Goal: Information Seeking & Learning: Learn about a topic

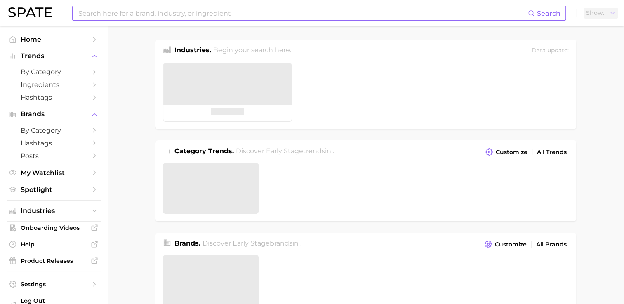
click at [230, 8] on input at bounding box center [303, 13] width 450 height 14
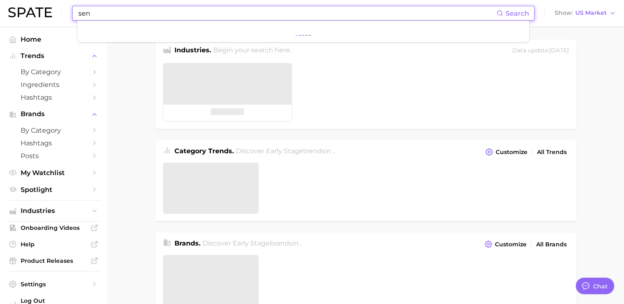
type input "se"
type textarea "x"
type input "s"
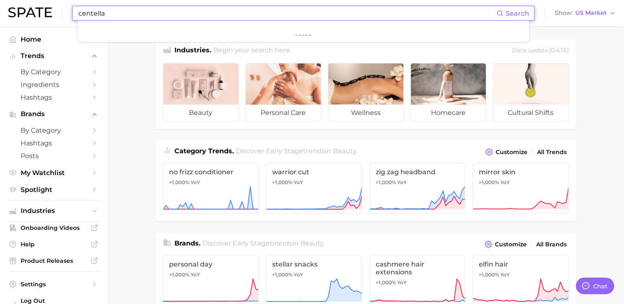
click at [129, 11] on input "centella" at bounding box center [287, 13] width 419 height 14
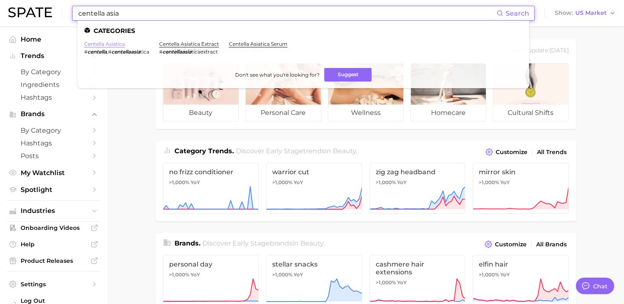
type input "centella asia"
click at [117, 45] on link "centella asiatica" at bounding box center [104, 44] width 41 height 6
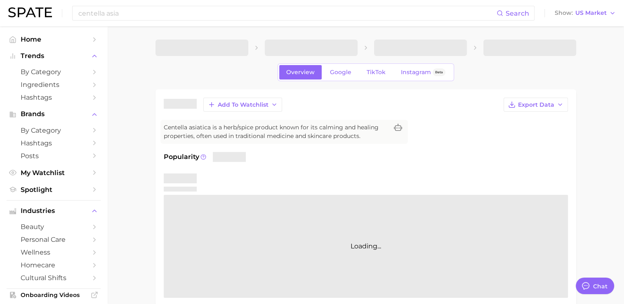
scroll to position [41, 0]
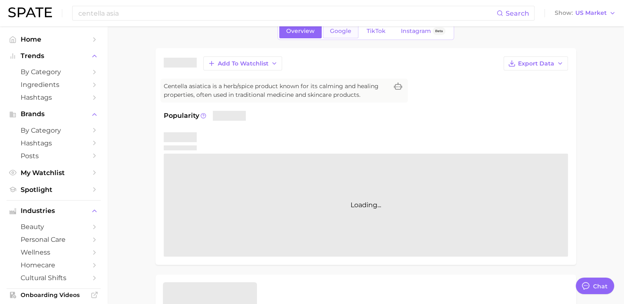
type textarea "x"
click at [345, 37] on link "Google" at bounding box center [340, 31] width 35 height 14
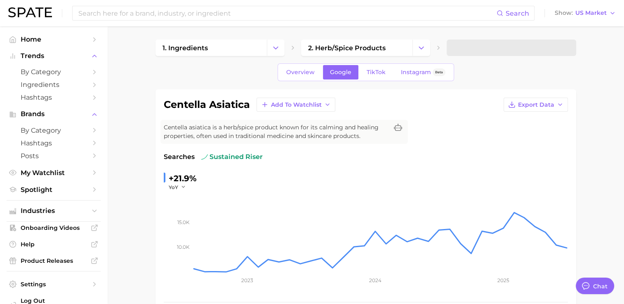
scroll to position [41, 0]
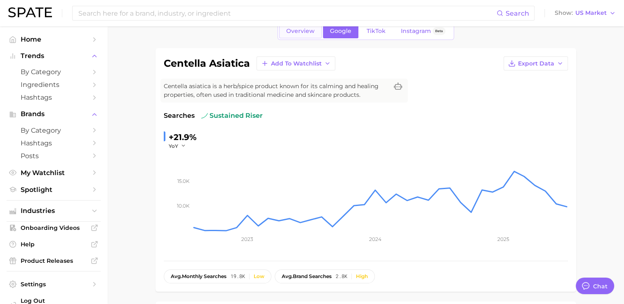
click at [292, 26] on link "Overview" at bounding box center [300, 31] width 42 height 14
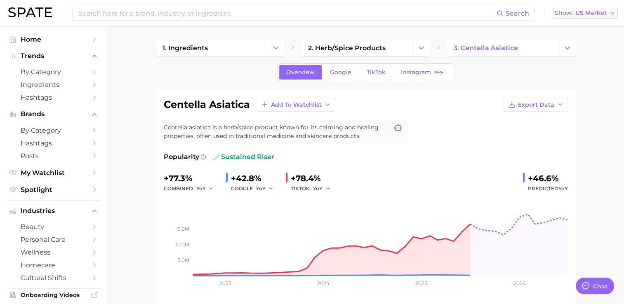
click at [600, 11] on span "US Market" at bounding box center [590, 13] width 31 height 5
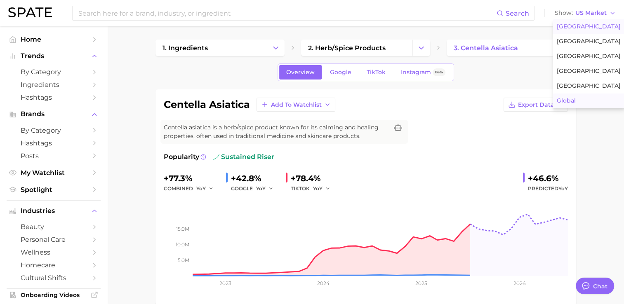
click at [579, 97] on button "Global" at bounding box center [589, 101] width 72 height 15
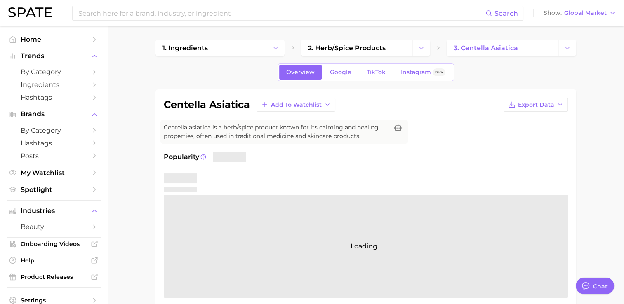
scroll to position [41, 0]
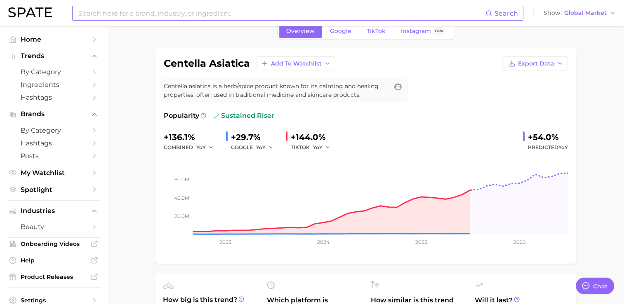
click at [205, 12] on input at bounding box center [282, 13] width 408 height 14
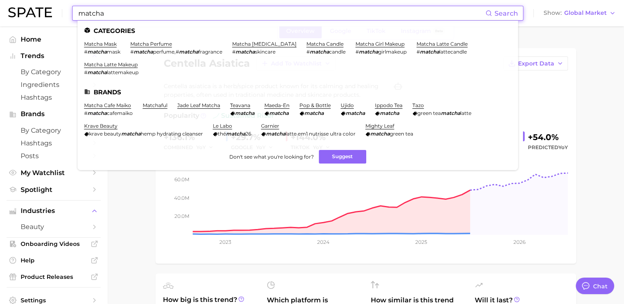
drag, startPoint x: 129, startPoint y: 14, endPoint x: 44, endPoint y: 19, distance: 84.7
click at [44, 19] on div "matcha Search Categories matcha mask # matcha mask matcha perfume # matcha perf…" at bounding box center [311, 13] width 607 height 26
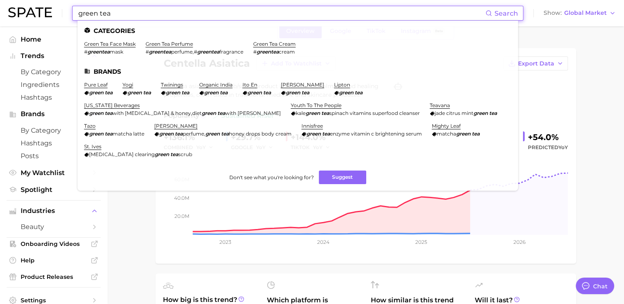
drag, startPoint x: 156, startPoint y: 18, endPoint x: -2, endPoint y: 13, distance: 158.0
click at [0, 13] on html "green tea Search Categories green tea face mask # greentea mask green tea perfu…" at bounding box center [312, 111] width 624 height 304
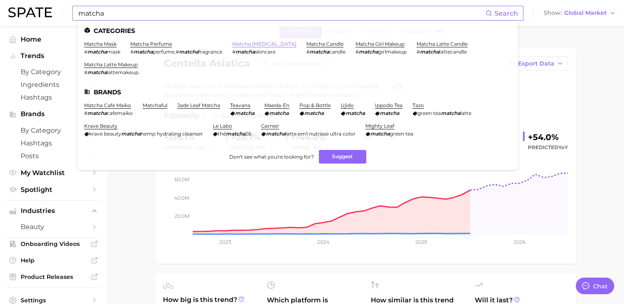
click at [259, 42] on link "matcha [MEDICAL_DATA]" at bounding box center [264, 44] width 64 height 6
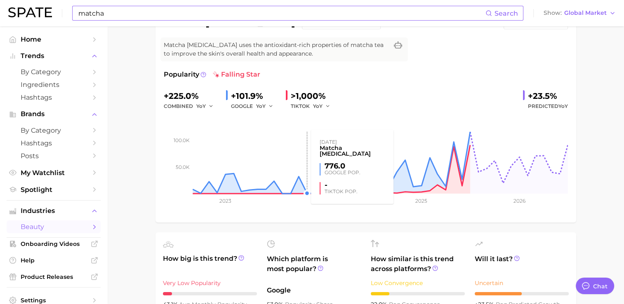
scroll to position [41, 0]
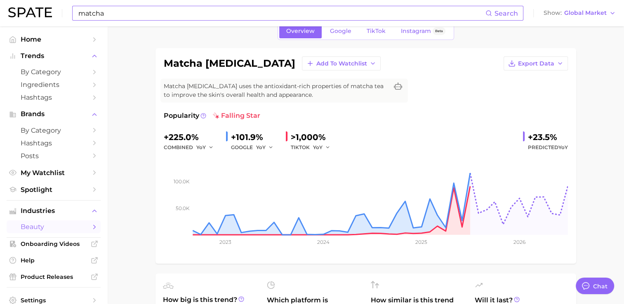
click at [159, 14] on input "matcha" at bounding box center [282, 13] width 408 height 14
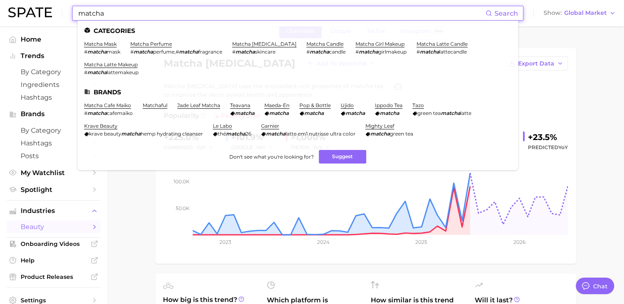
drag, startPoint x: 159, startPoint y: 14, endPoint x: -2, endPoint y: 7, distance: 161.0
click at [0, 7] on html "matcha Search Categories matcha mask # matcha mask matcha perfume # matcha perf…" at bounding box center [312, 111] width 624 height 304
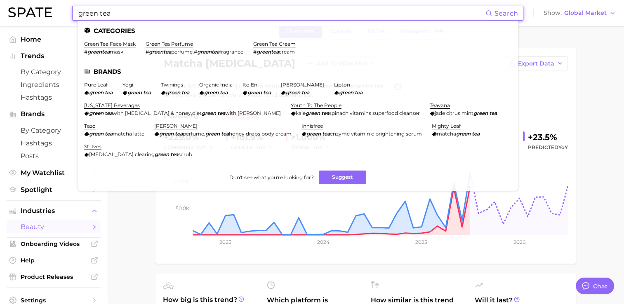
type input "green tea"
